Goal: Find specific page/section: Find specific page/section

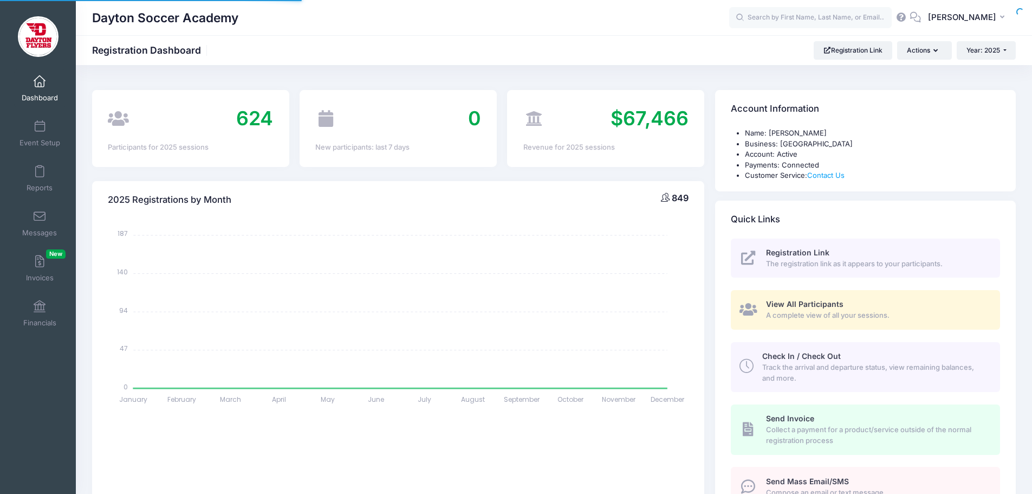
select select
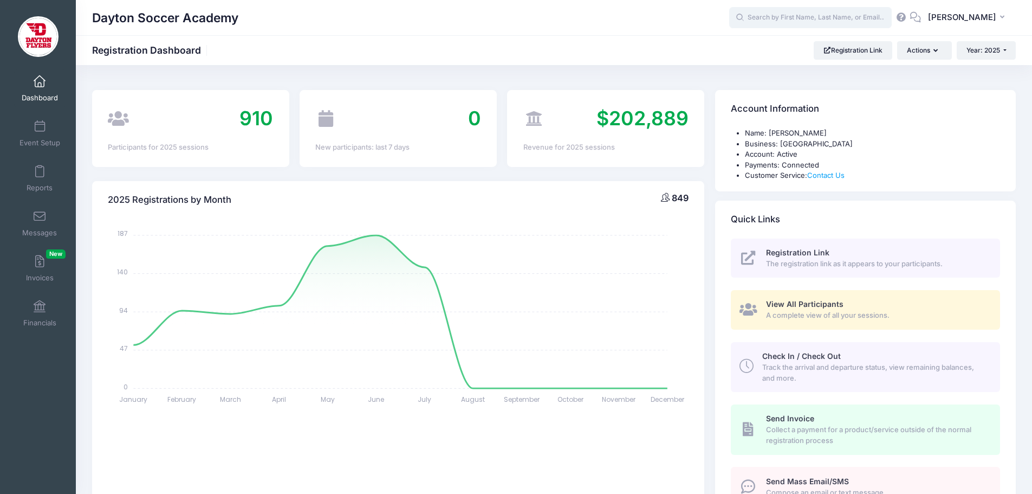
click at [786, 17] on input "text" at bounding box center [810, 18] width 163 height 22
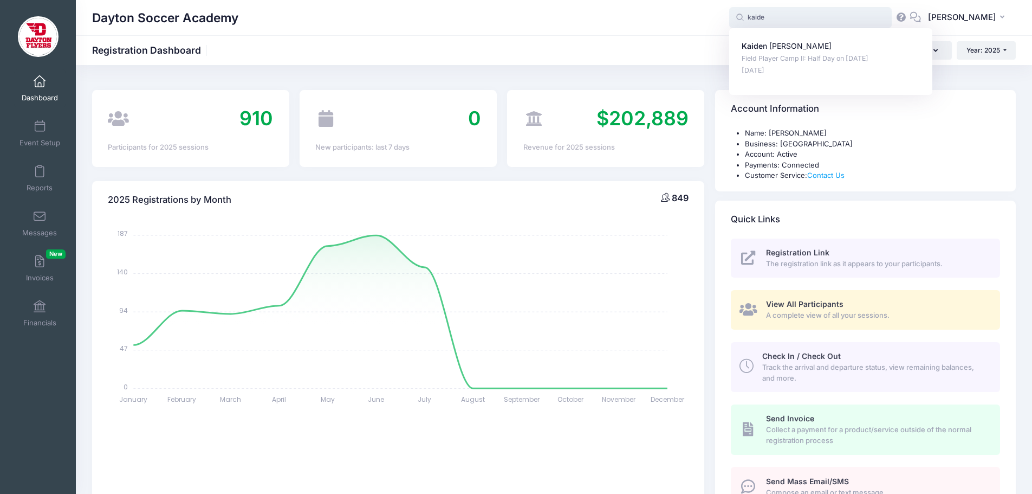
type input "kaide"
